Goal: Task Accomplishment & Management: Use online tool/utility

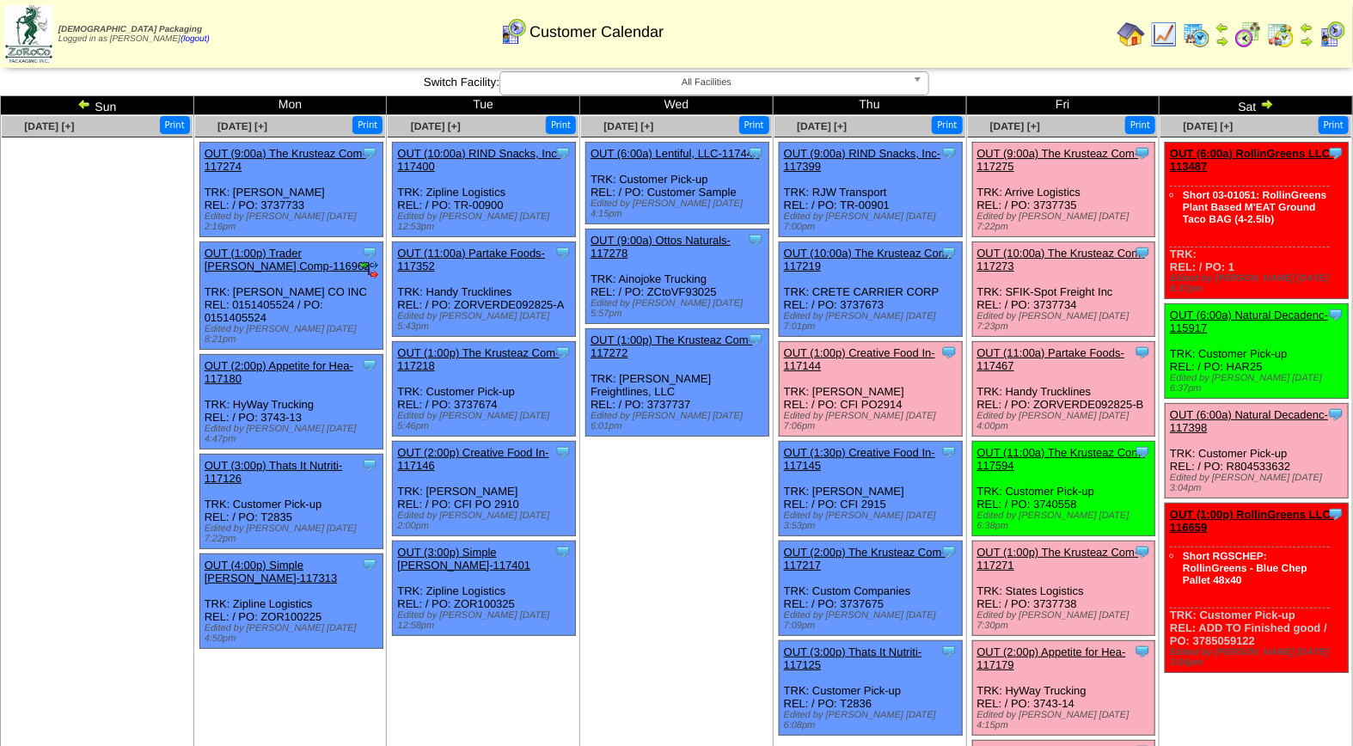
click at [904, 346] on link "OUT (1:00p) Creative Food In-117144" at bounding box center [859, 359] width 151 height 26
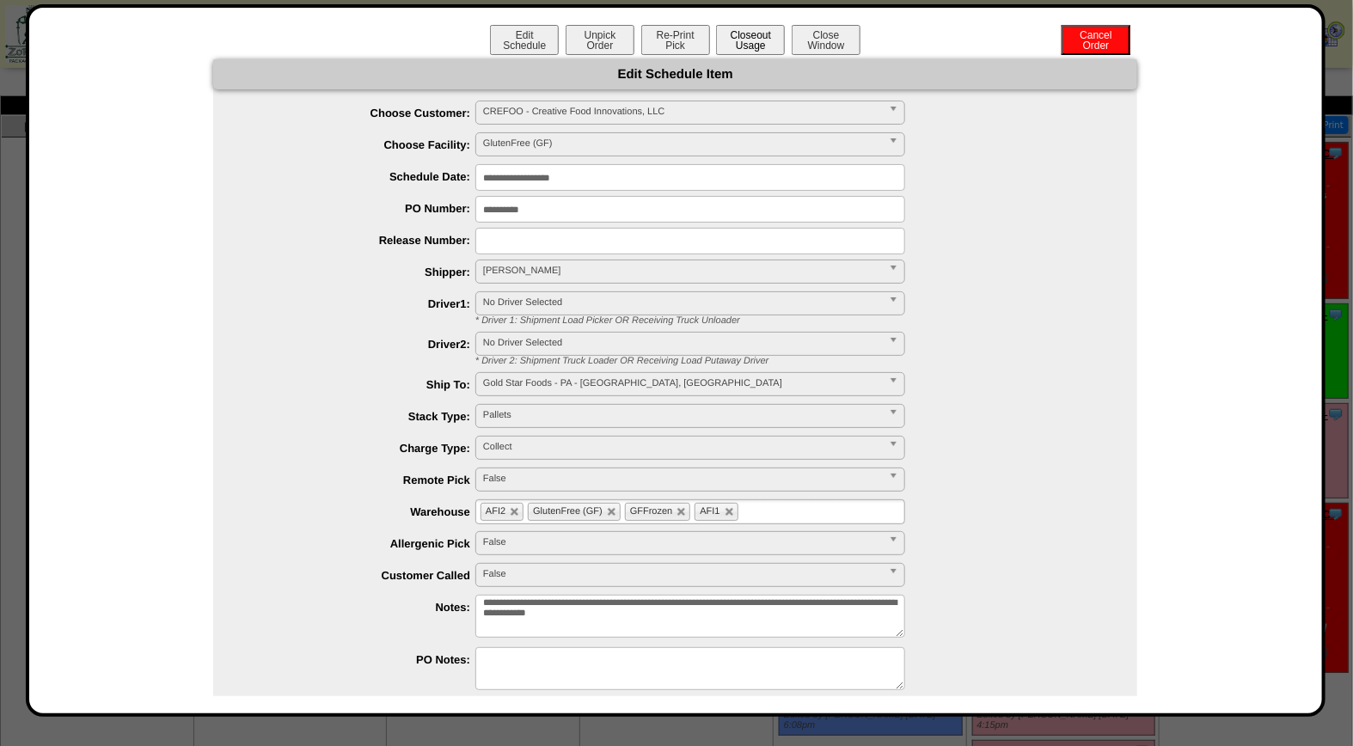
click at [754, 34] on button "Closeout Usage" at bounding box center [750, 40] width 69 height 30
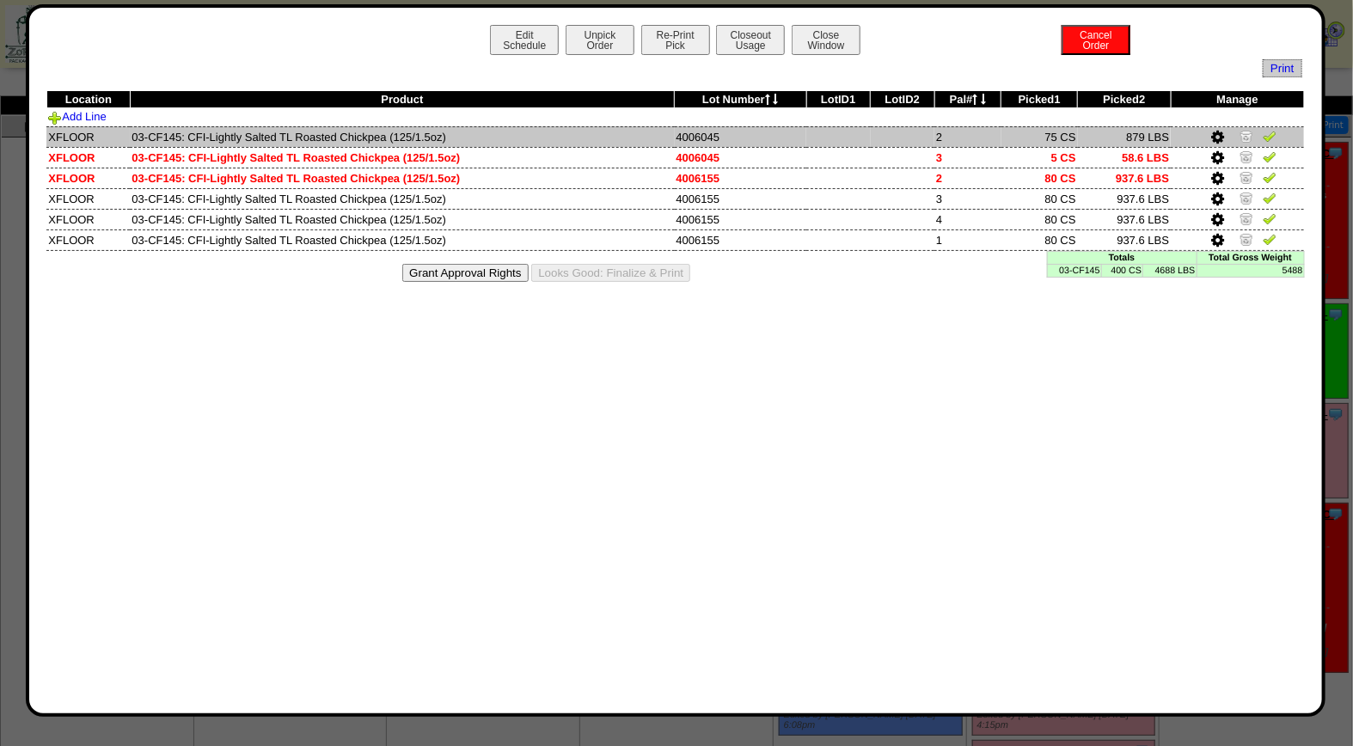
click at [1269, 139] on img at bounding box center [1270, 136] width 14 height 14
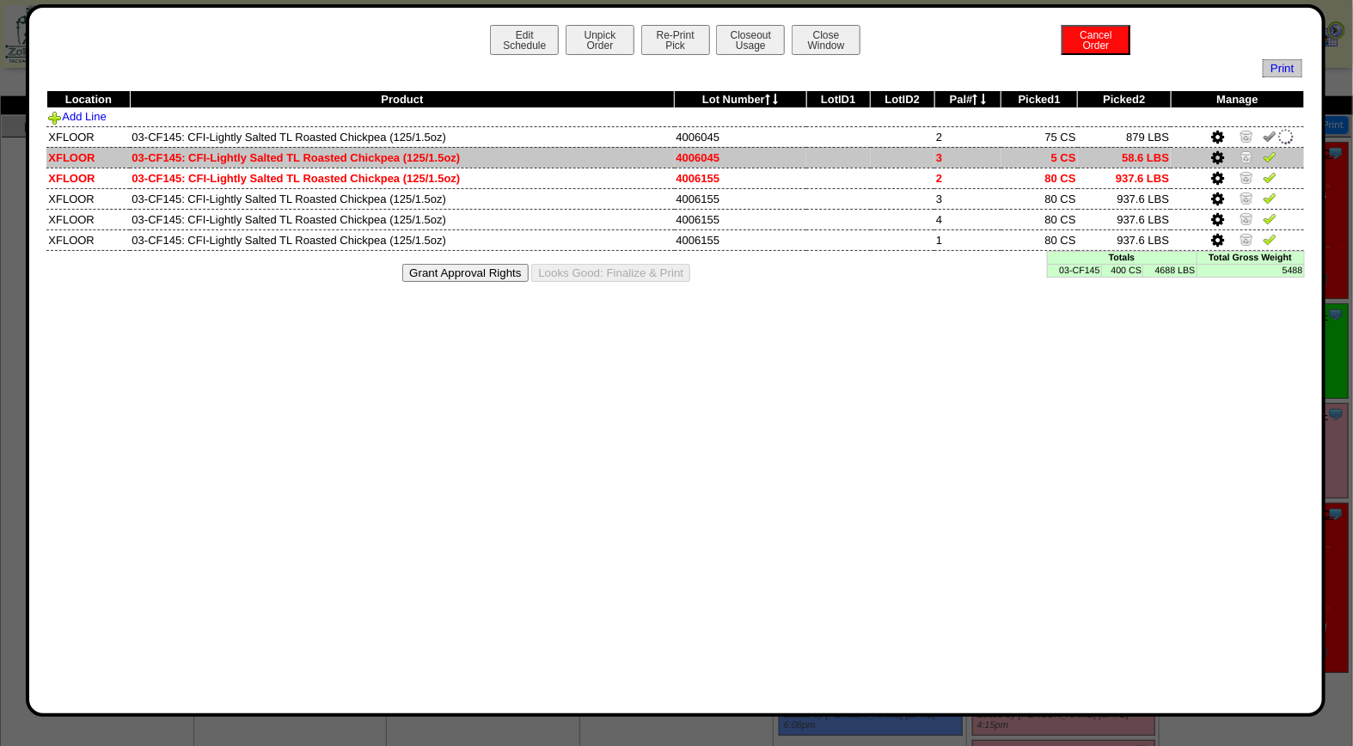
click at [1269, 150] on img at bounding box center [1270, 157] width 14 height 14
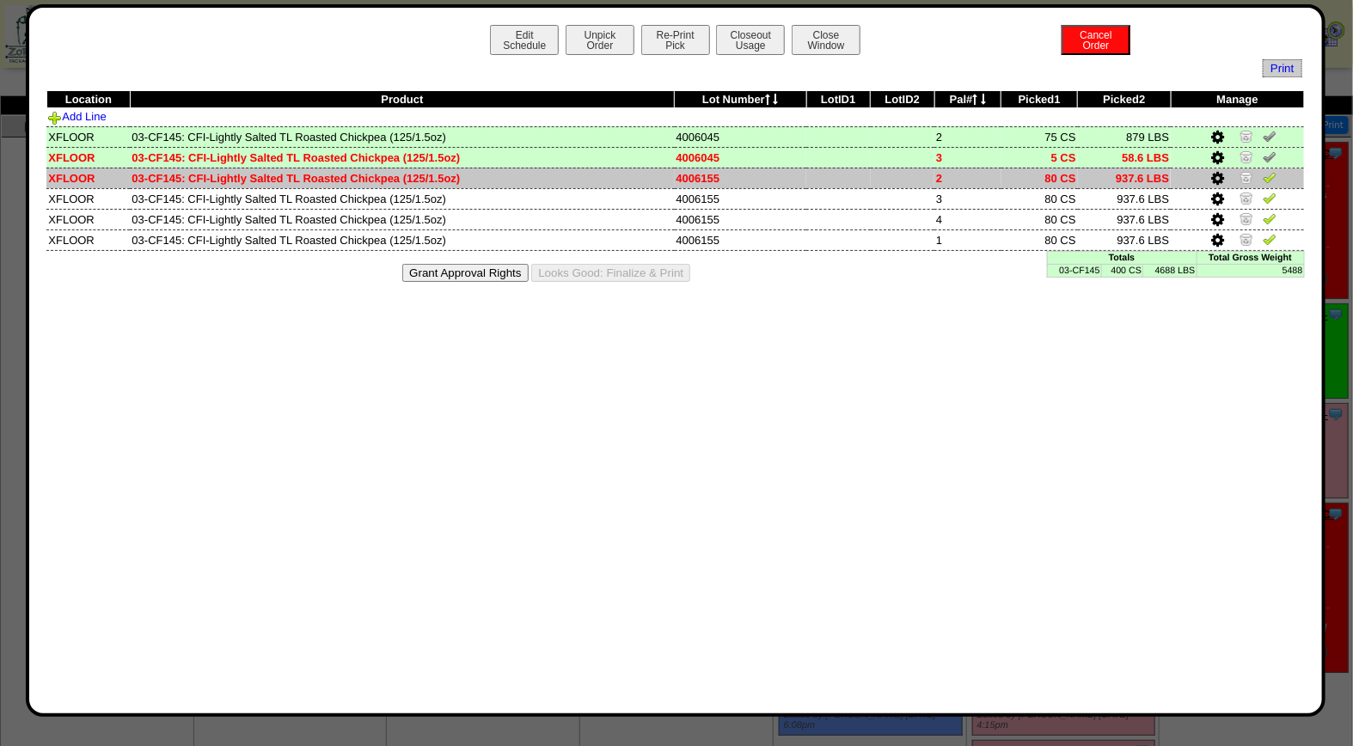
click at [1273, 178] on img at bounding box center [1270, 177] width 14 height 14
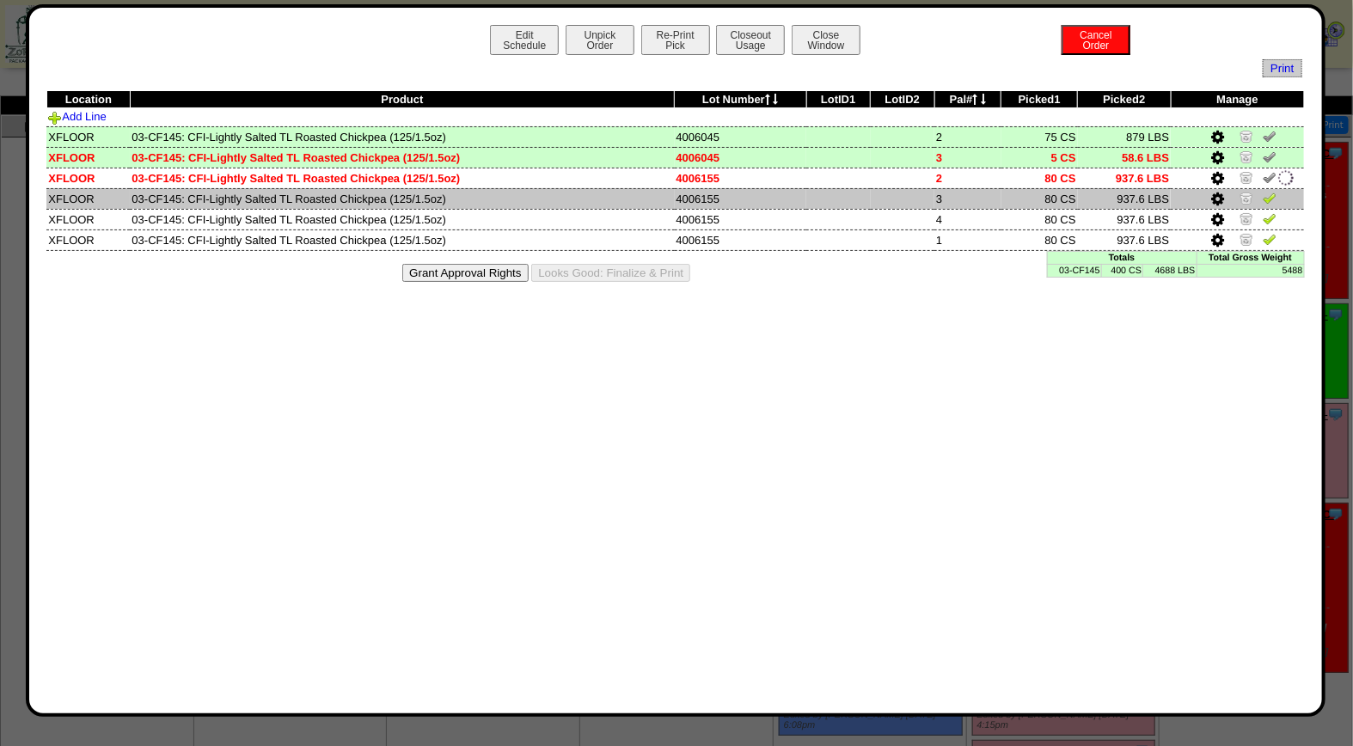
click at [1273, 195] on img at bounding box center [1270, 198] width 14 height 14
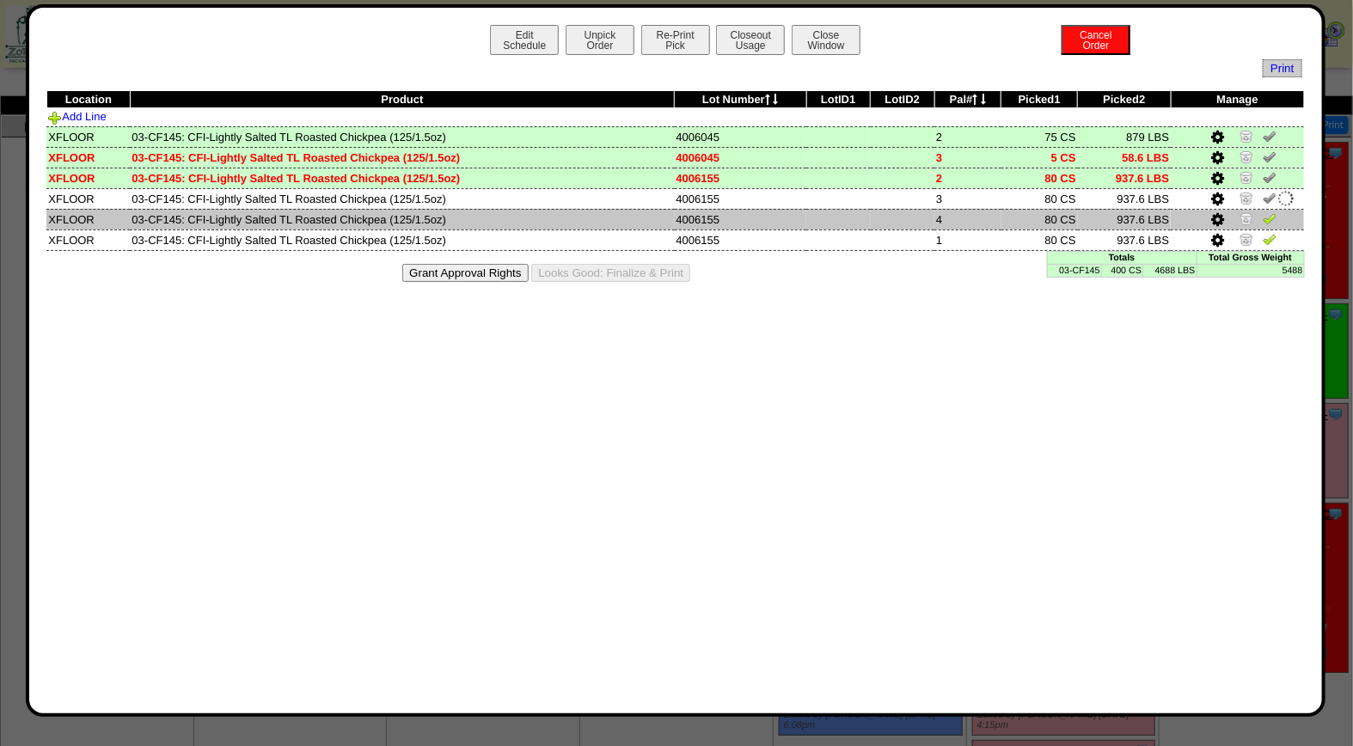
click at [1273, 213] on img at bounding box center [1270, 218] width 14 height 14
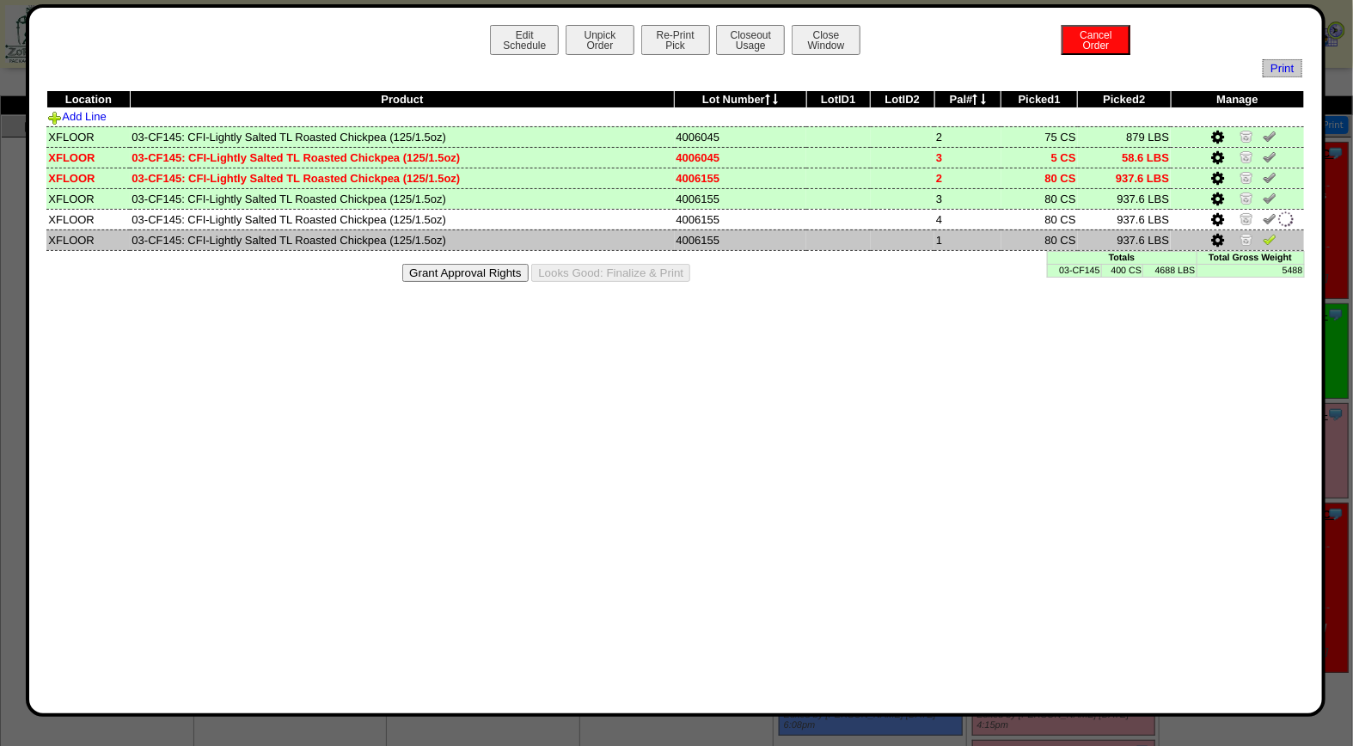
click at [1273, 234] on img at bounding box center [1270, 239] width 14 height 14
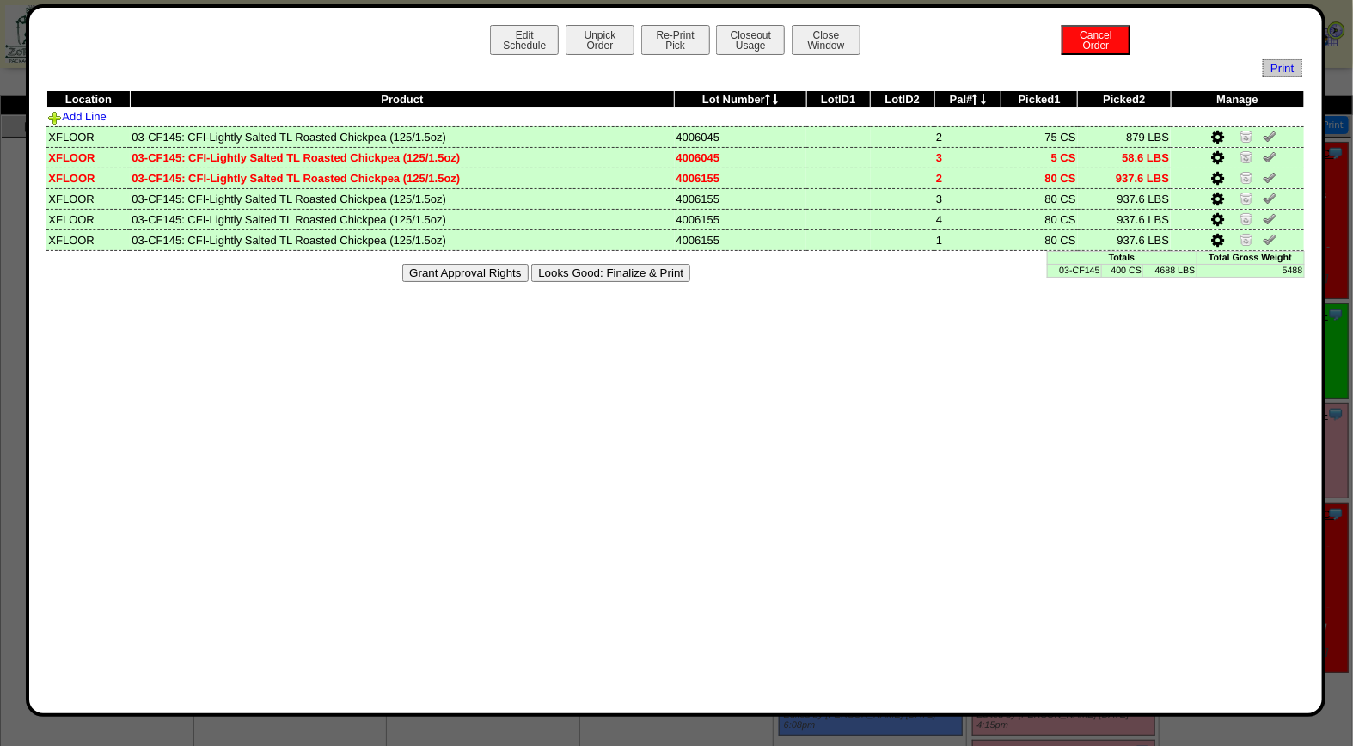
click at [667, 273] on button "Looks Good: Finalize & Print" at bounding box center [610, 273] width 159 height 18
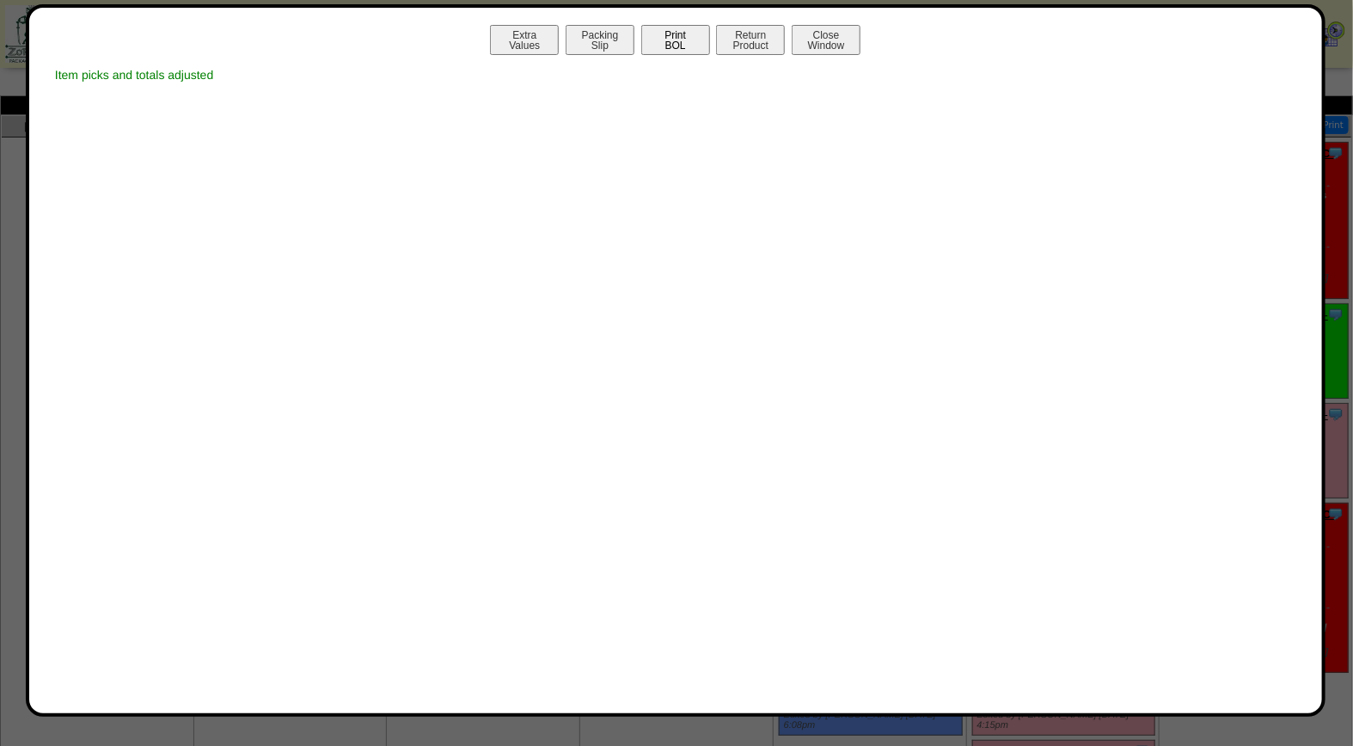
click at [658, 39] on button "Print BOL" at bounding box center [675, 40] width 69 height 30
